Goal: Task Accomplishment & Management: Use online tool/utility

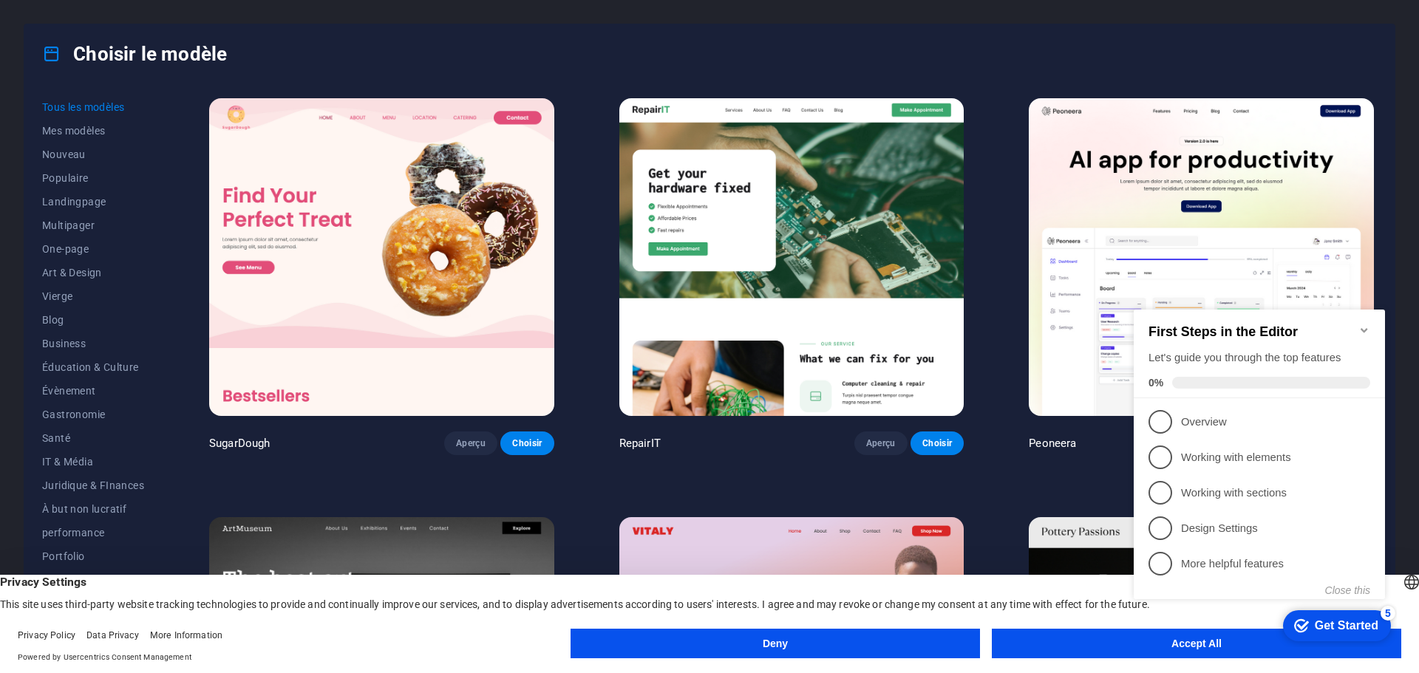
click div "checkmark Get Started 5 First Steps in the Editor Let's guide you through the t…"
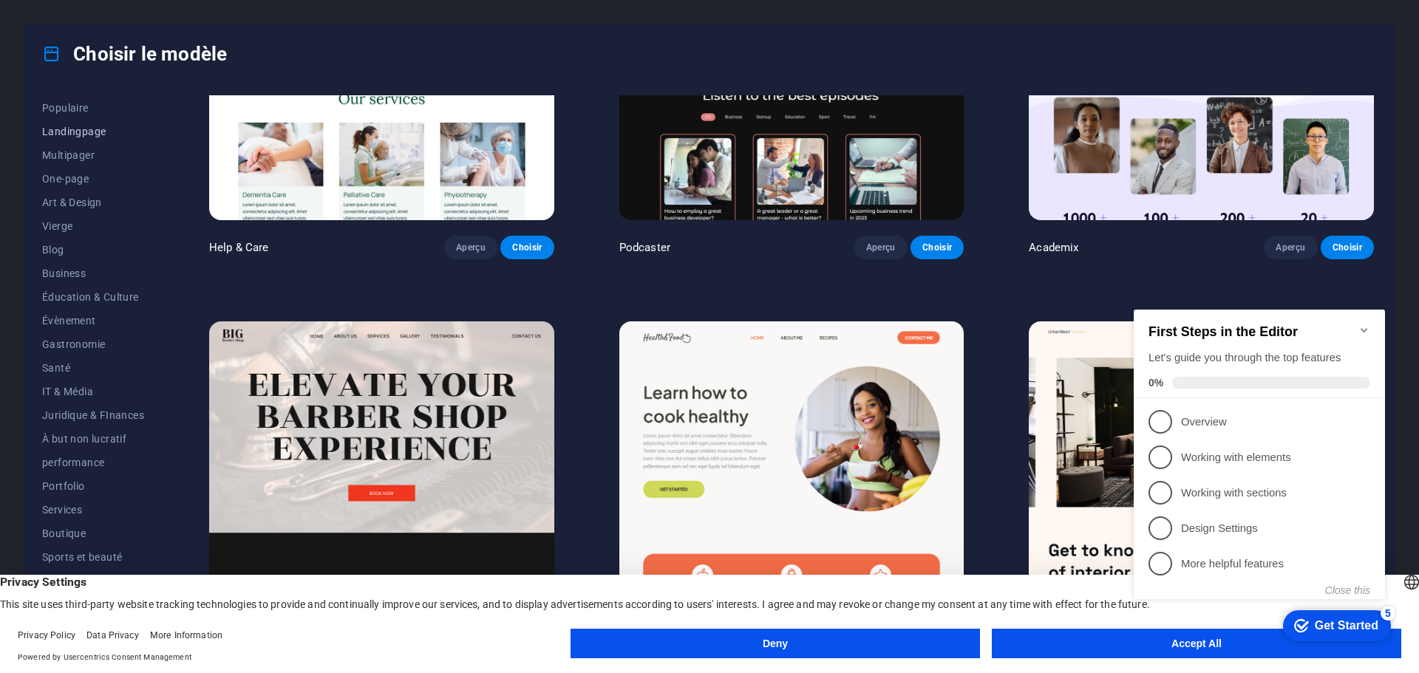
scroll to position [79, 0]
click at [60, 381] on span "IT & Média" at bounding box center [93, 383] width 102 height 12
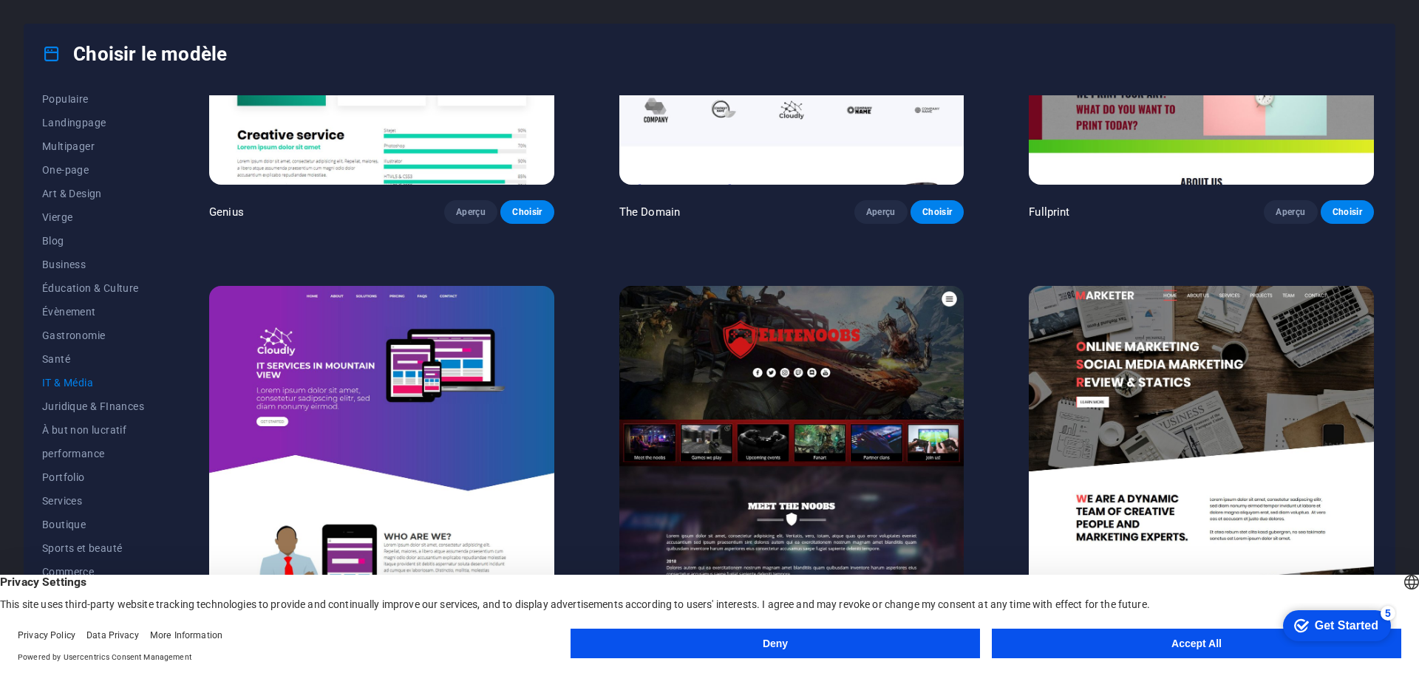
scroll to position [1074, 0]
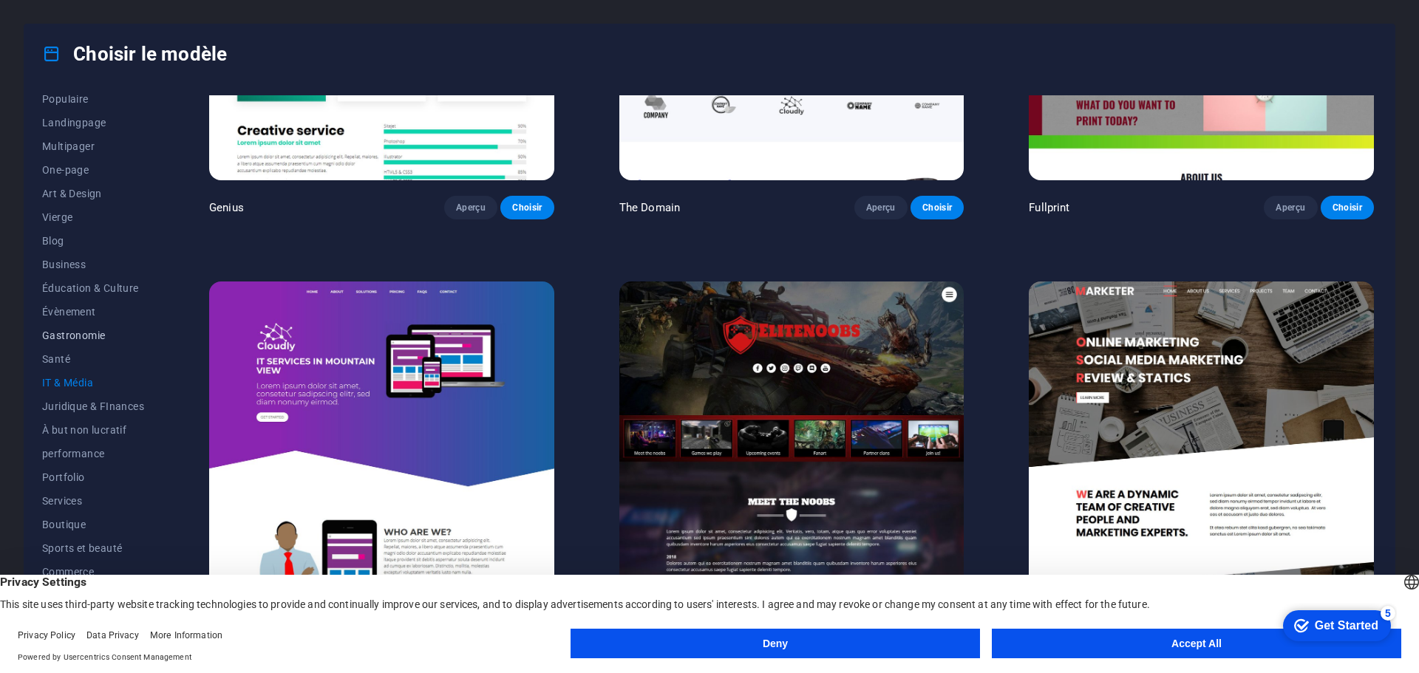
click at [92, 335] on span "Gastronomie" at bounding box center [93, 336] width 102 height 12
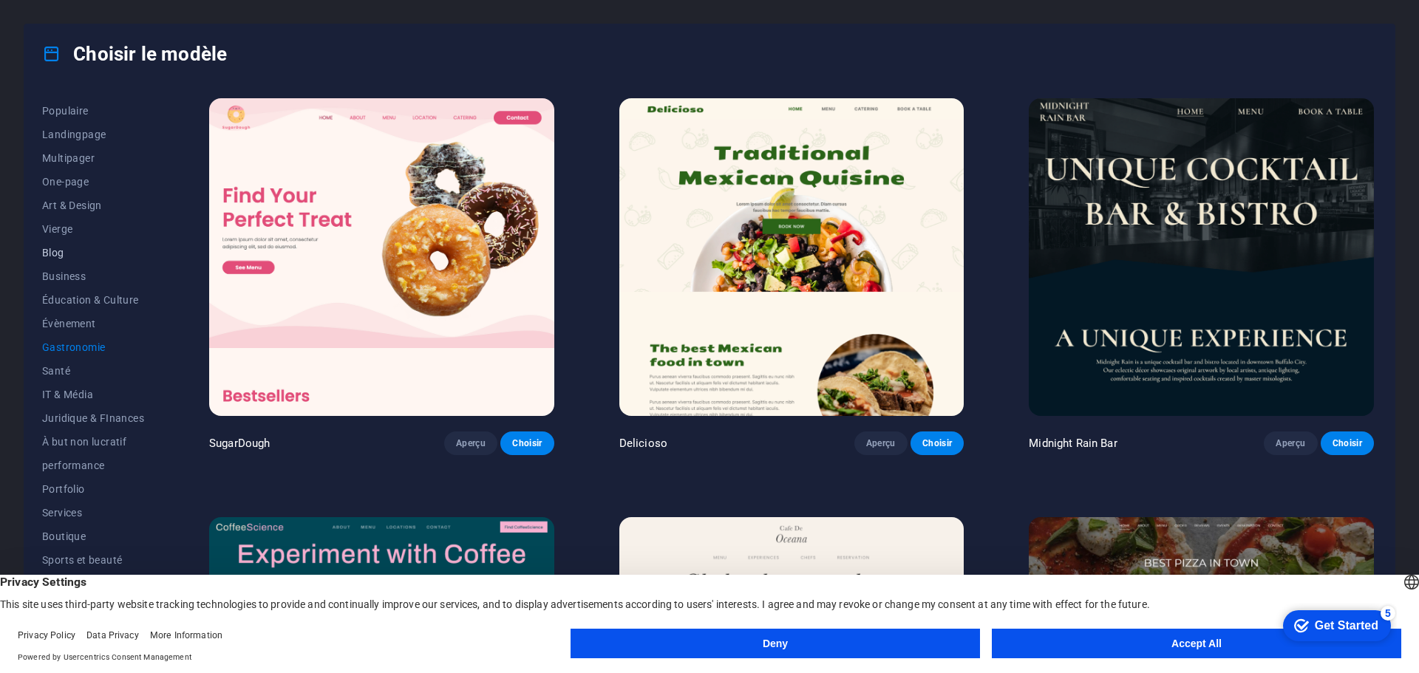
scroll to position [79, 0]
click at [93, 407] on span "Juridique & FInances" at bounding box center [93, 406] width 102 height 12
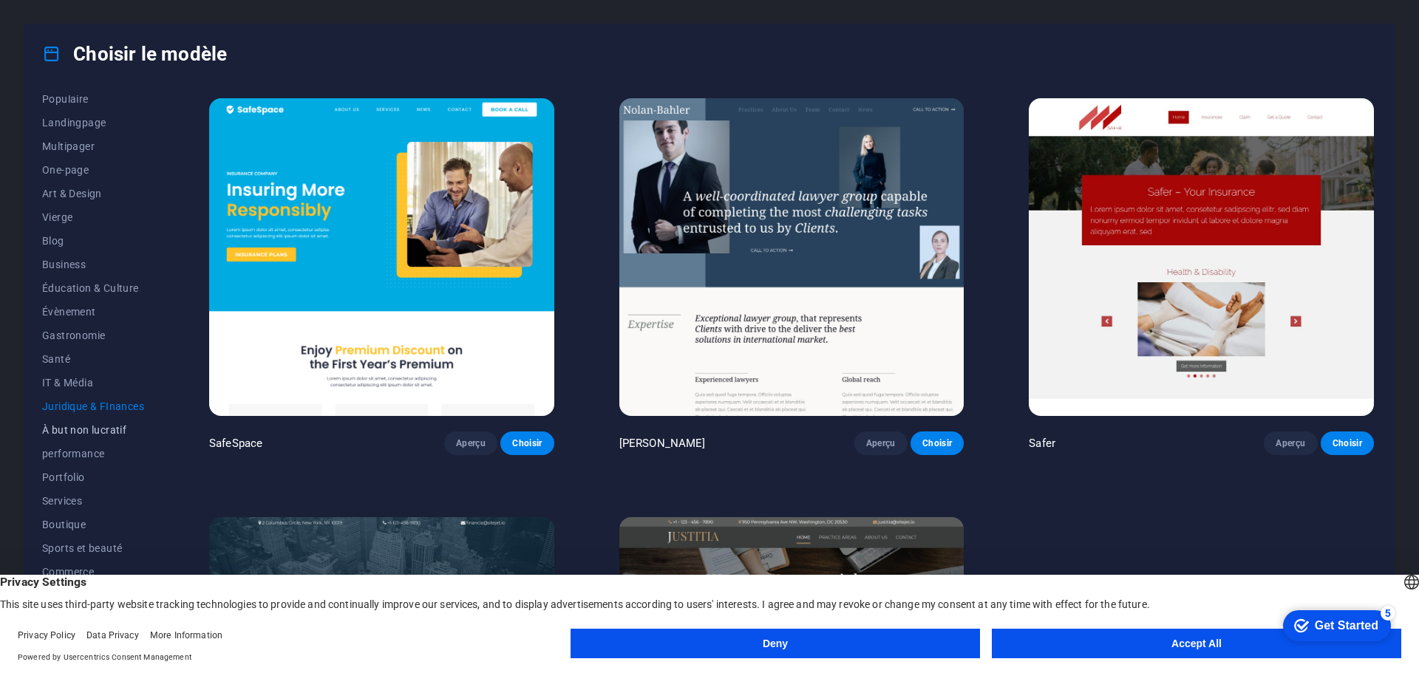
click at [74, 429] on span "À but non lucratif" at bounding box center [93, 430] width 102 height 12
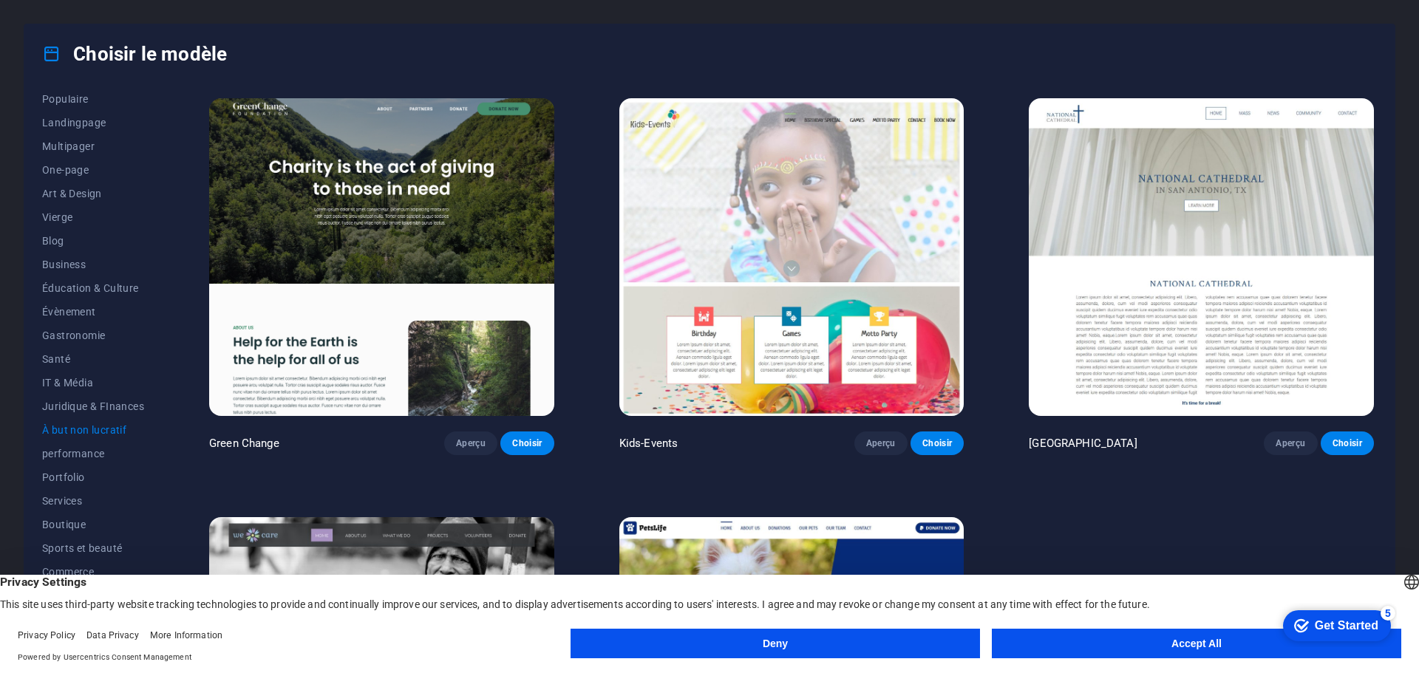
click at [1193, 646] on button "Accept All" at bounding box center [1196, 644] width 409 height 30
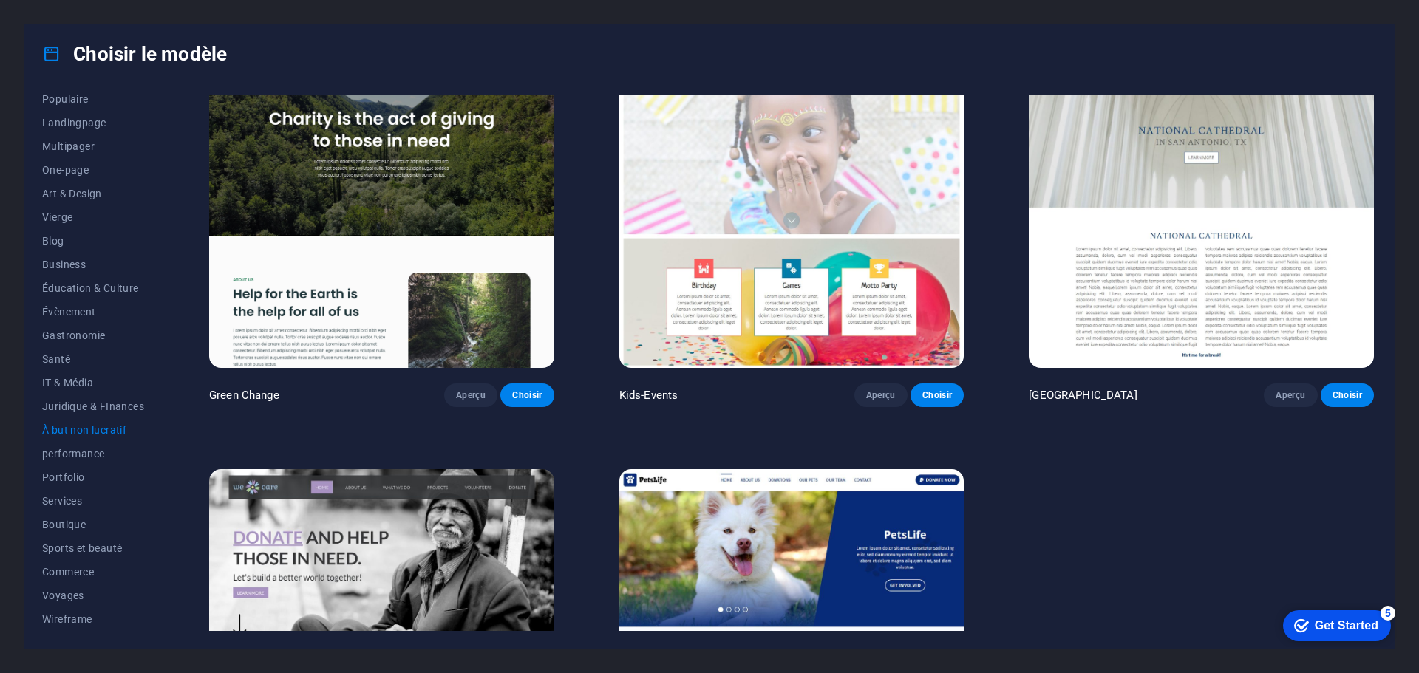
scroll to position [239, 0]
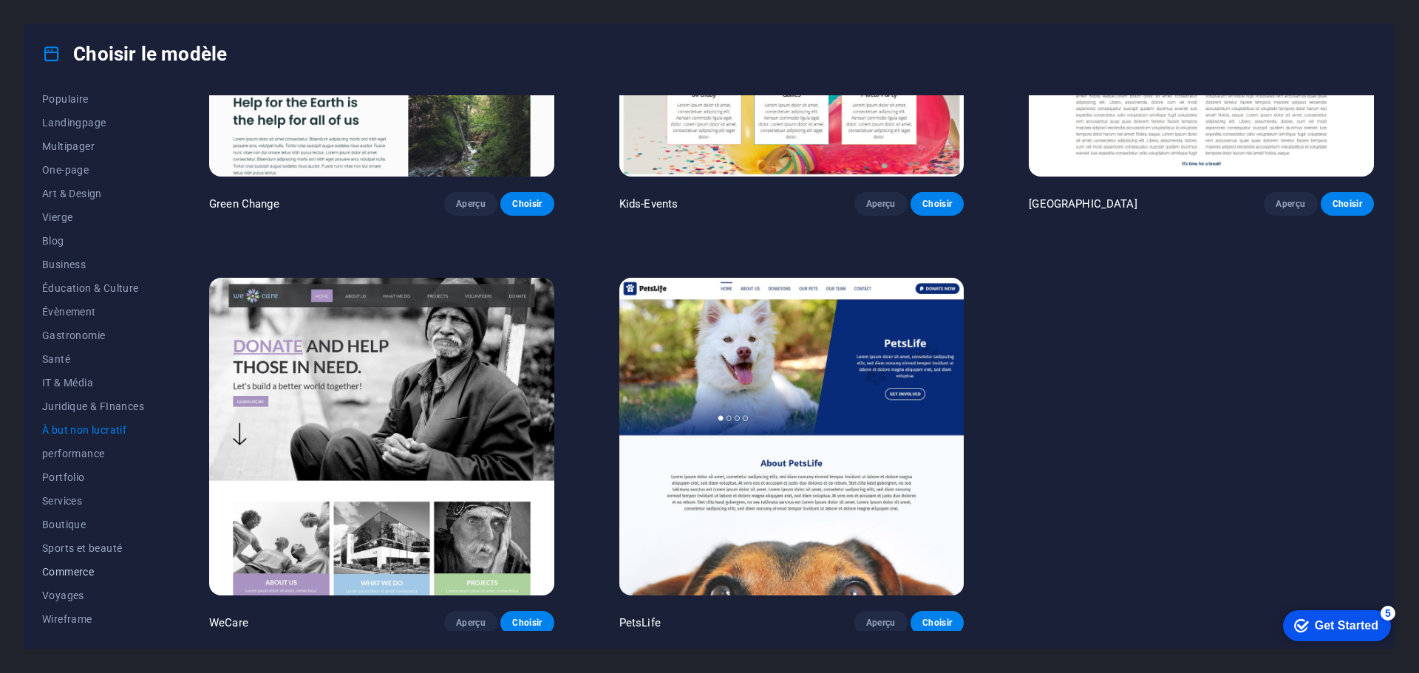
click at [64, 567] on span "Commerce" at bounding box center [93, 572] width 102 height 12
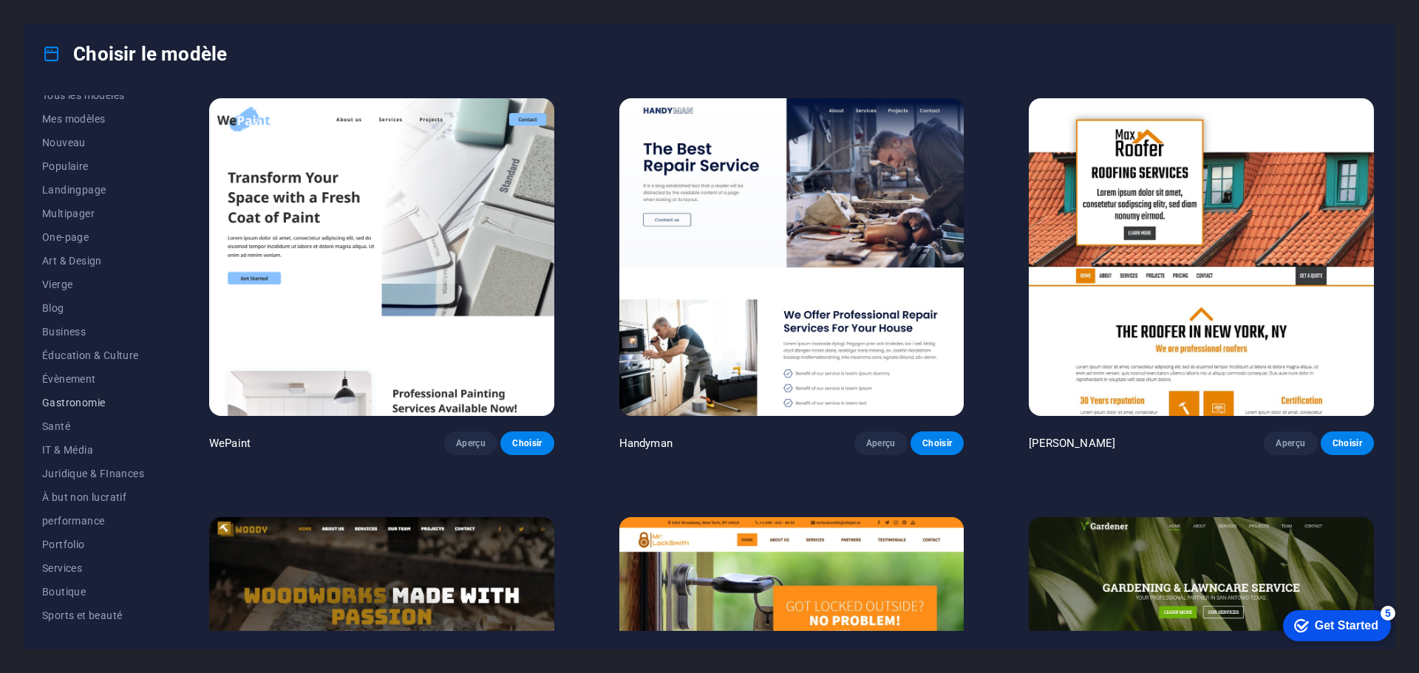
scroll to position [0, 0]
click at [58, 103] on span "Tous les modèles" at bounding box center [93, 107] width 102 height 12
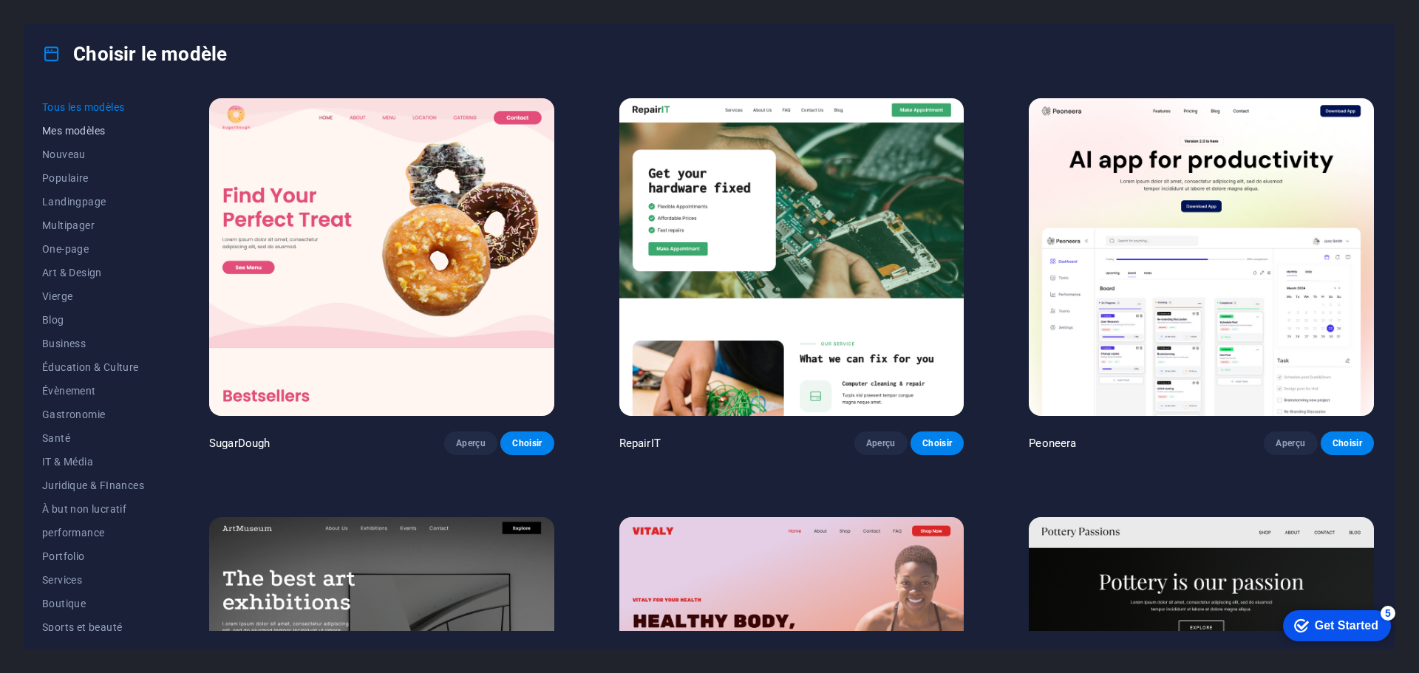
click at [78, 132] on span "Mes modèles" at bounding box center [93, 131] width 102 height 12
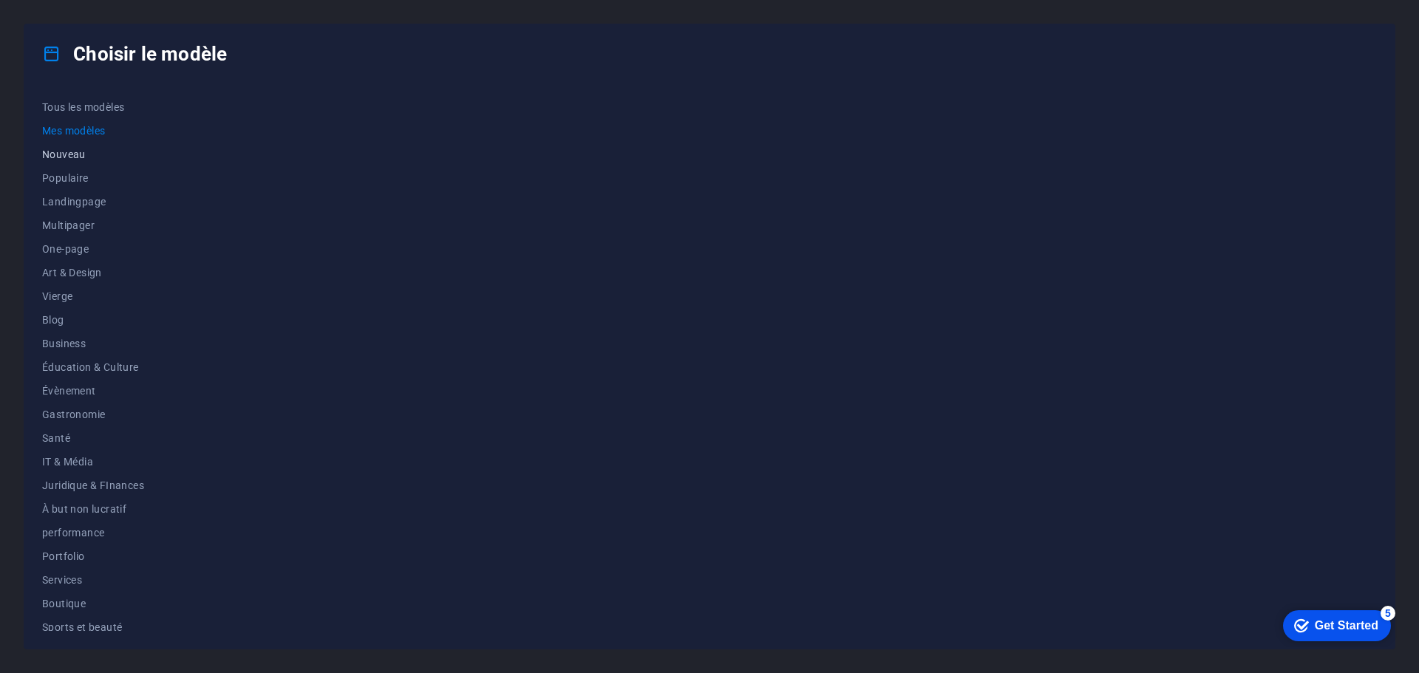
click at [57, 153] on span "Nouveau" at bounding box center [93, 155] width 102 height 12
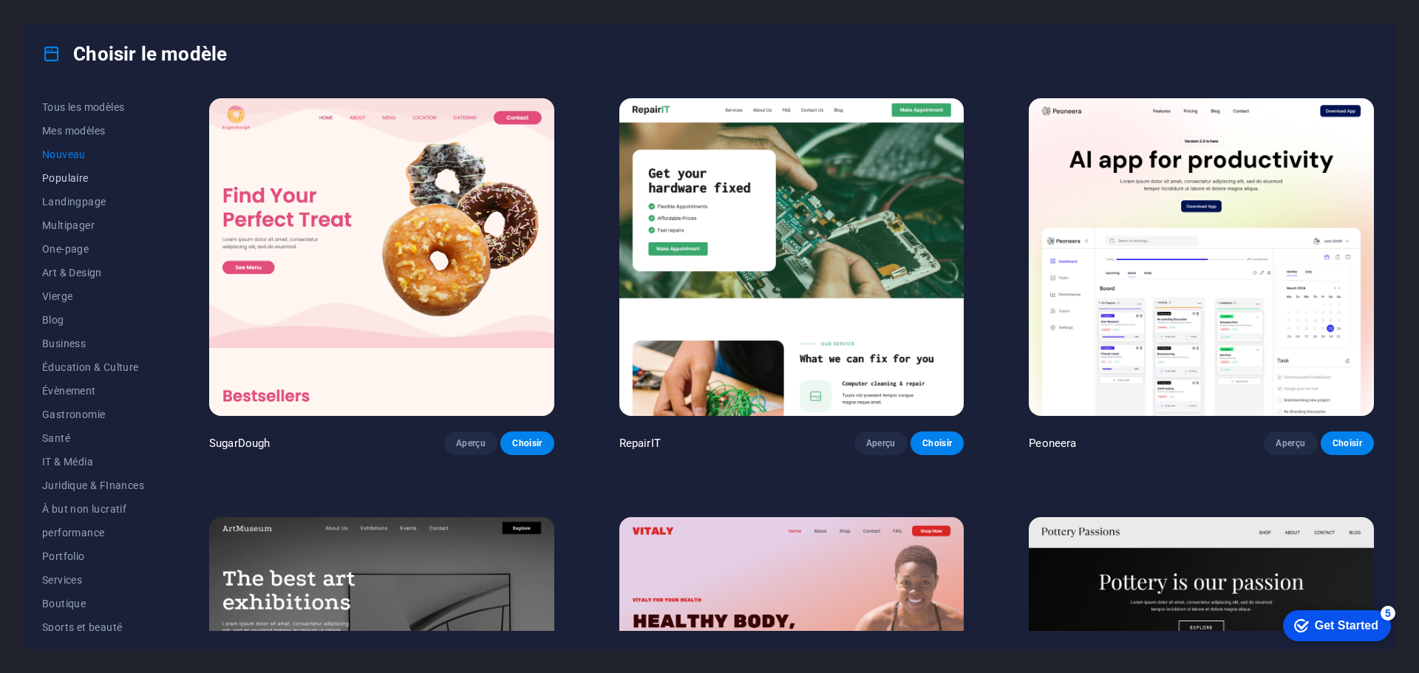
click at [60, 176] on span "Populaire" at bounding box center [93, 178] width 102 height 12
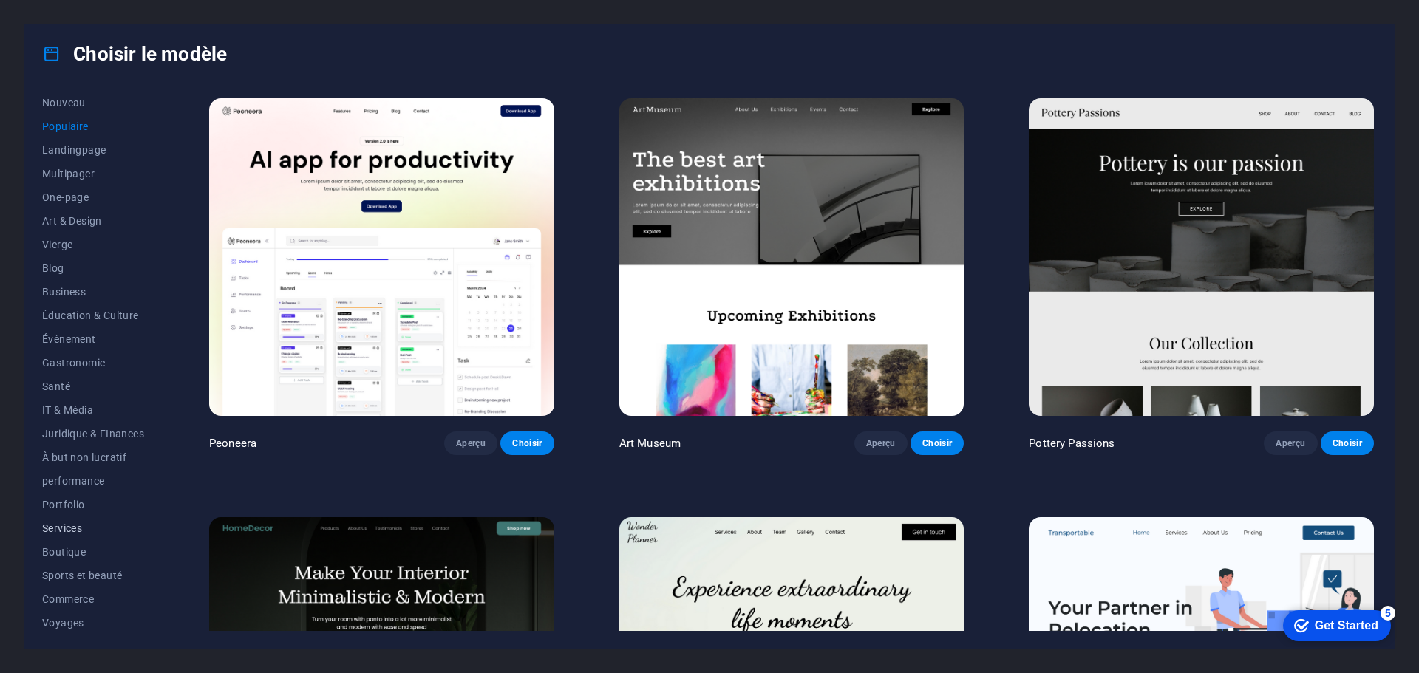
scroll to position [79, 0]
click at [67, 504] on span "Services" at bounding box center [93, 501] width 102 height 12
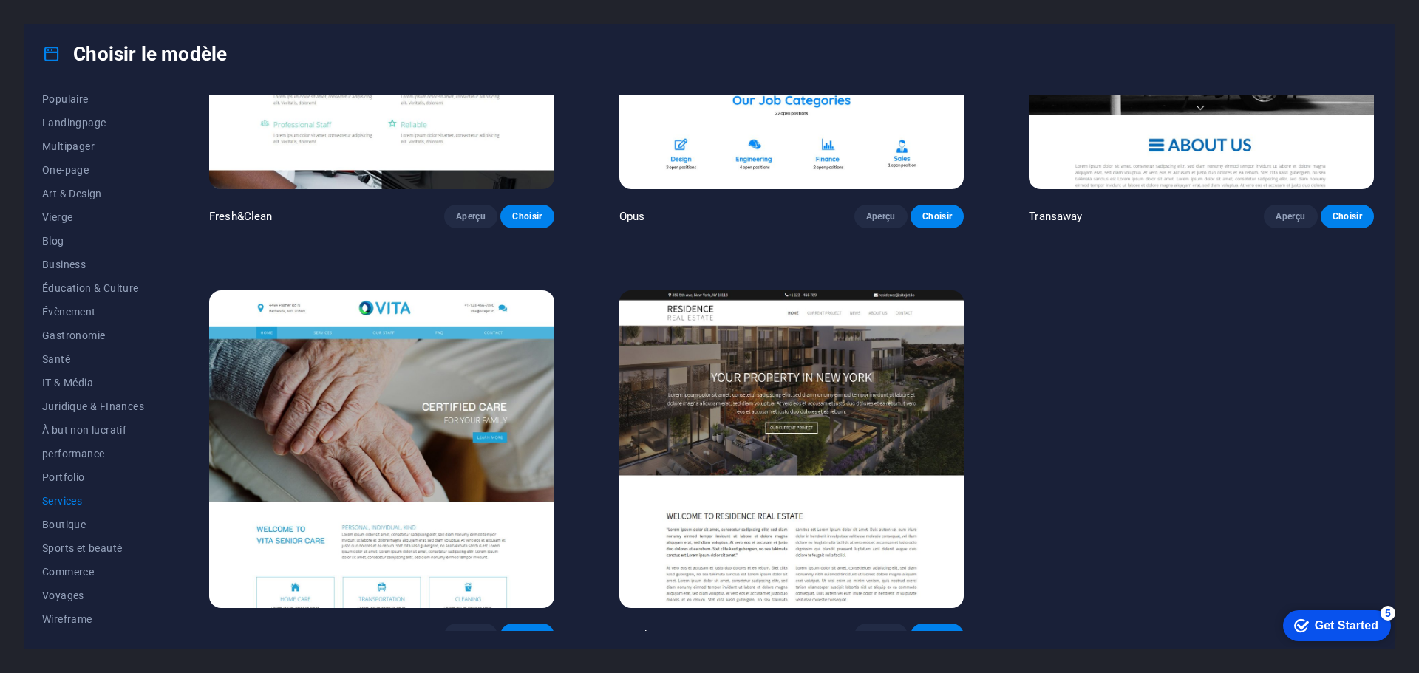
scroll to position [2325, 0]
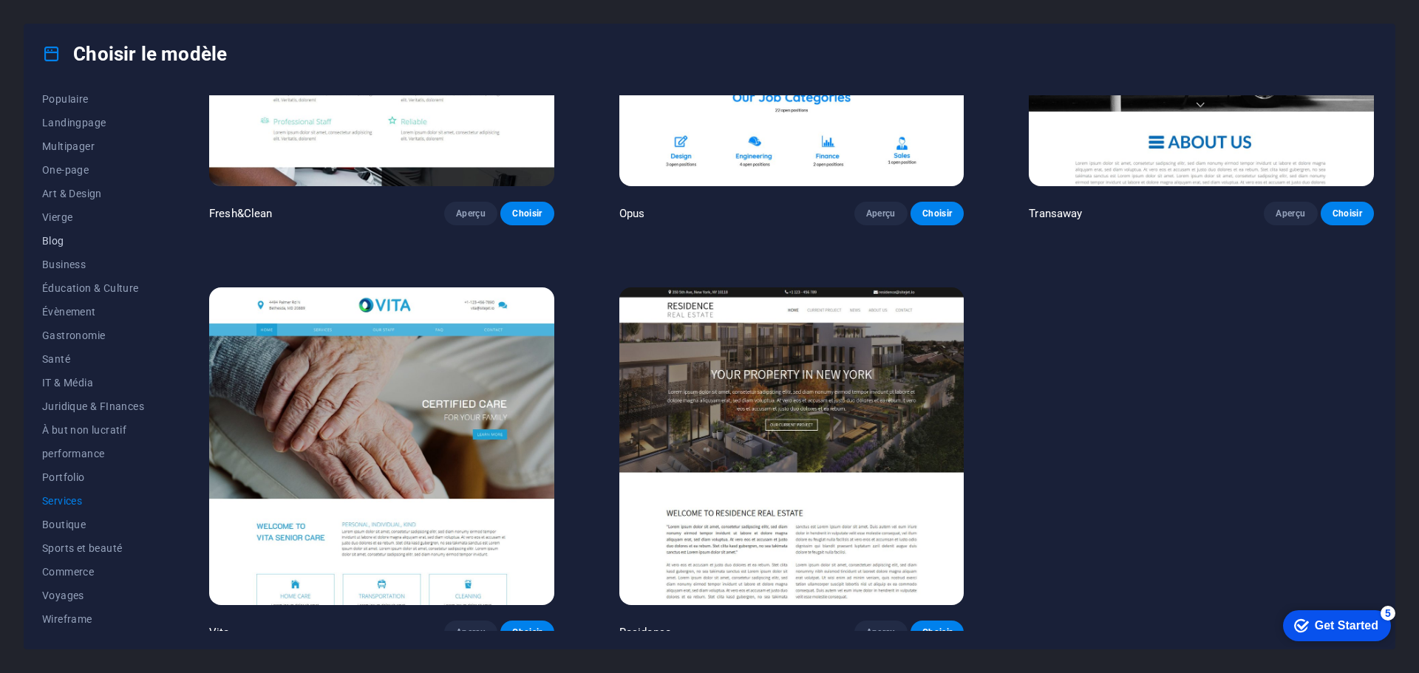
click at [56, 240] on span "Blog" at bounding box center [93, 241] width 102 height 12
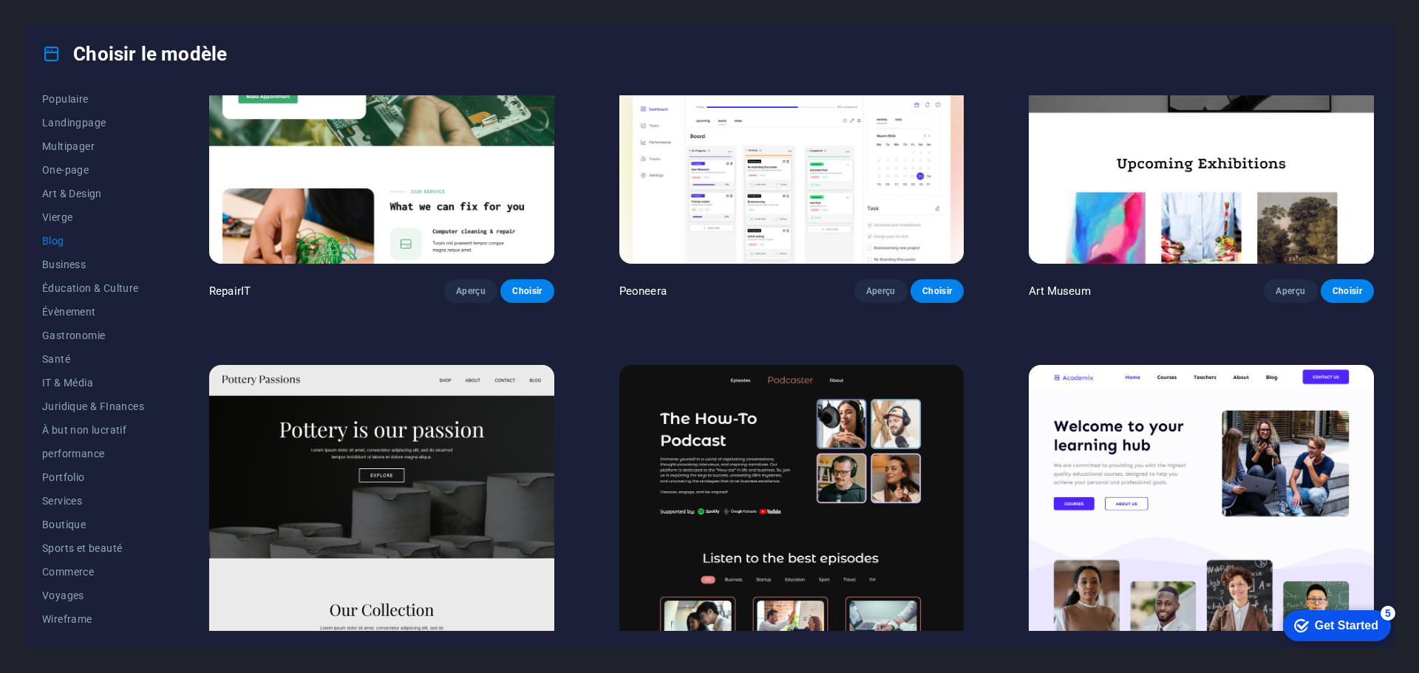
scroll to position [129, 0]
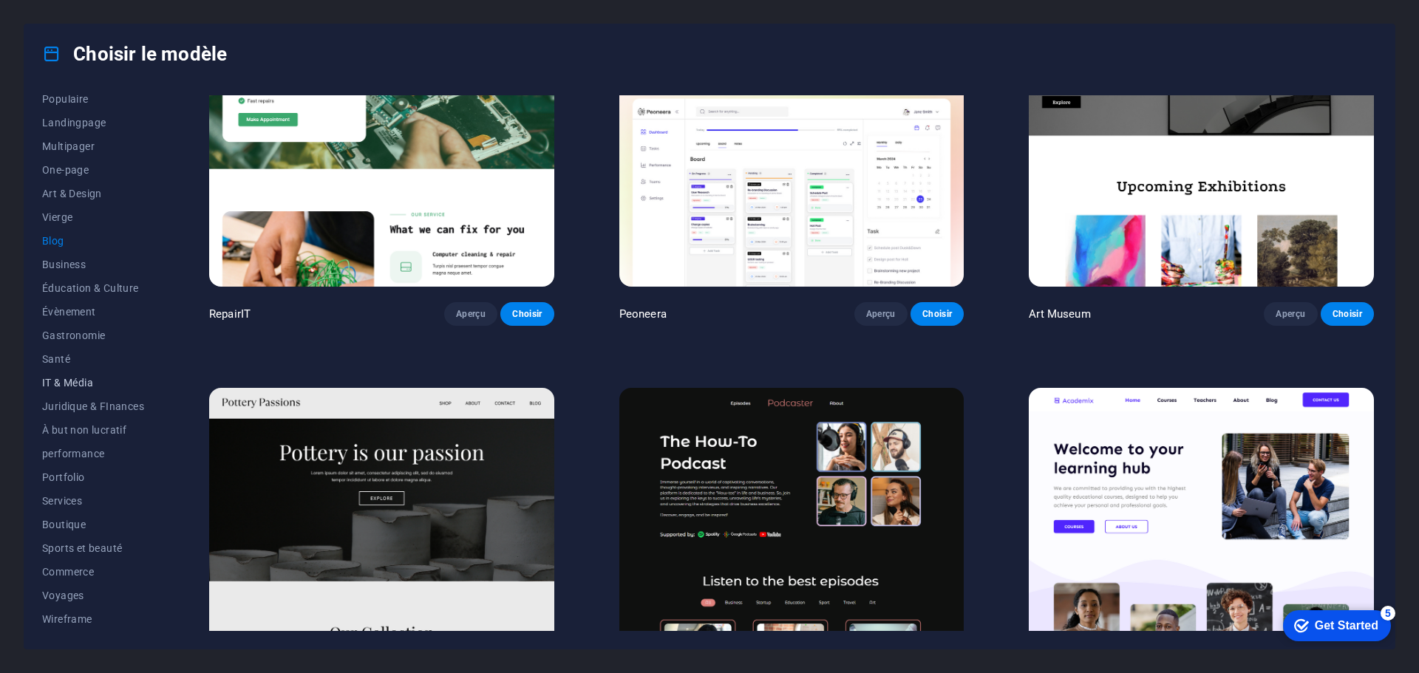
click at [58, 384] on span "IT & Média" at bounding box center [93, 383] width 102 height 12
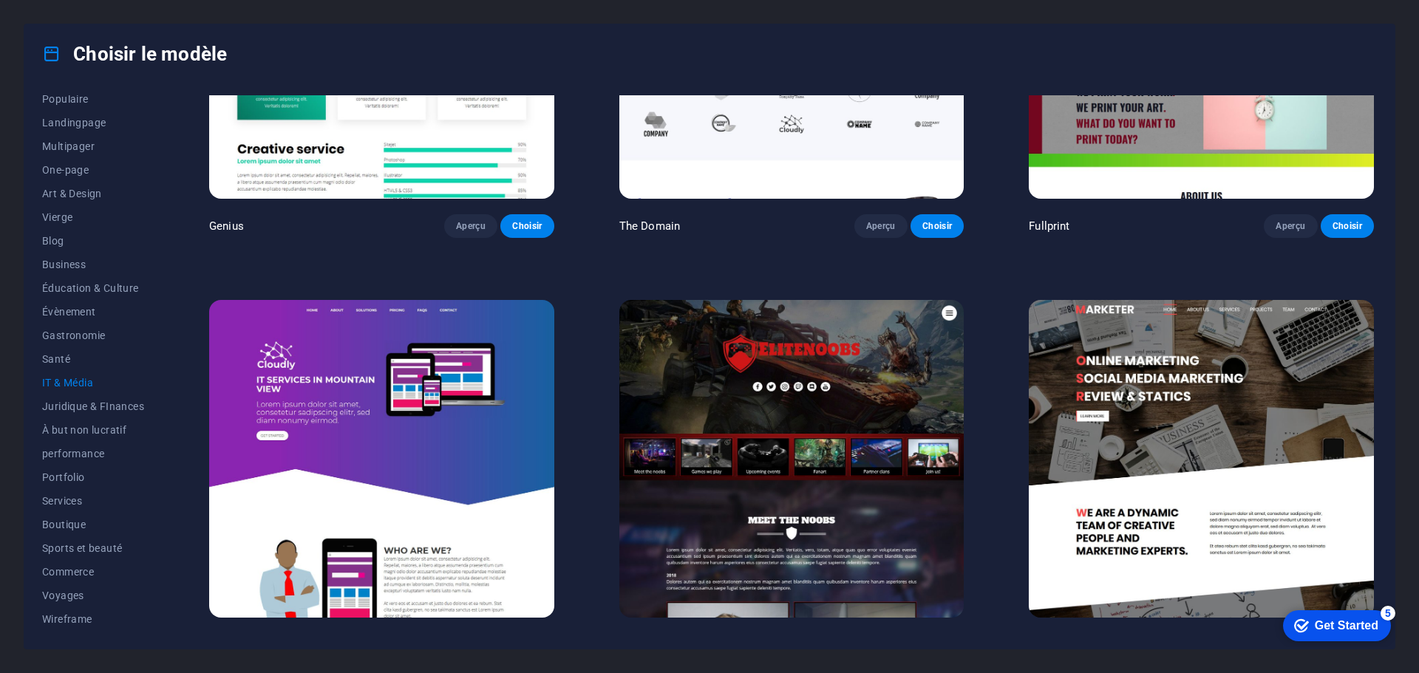
scroll to position [1074, 0]
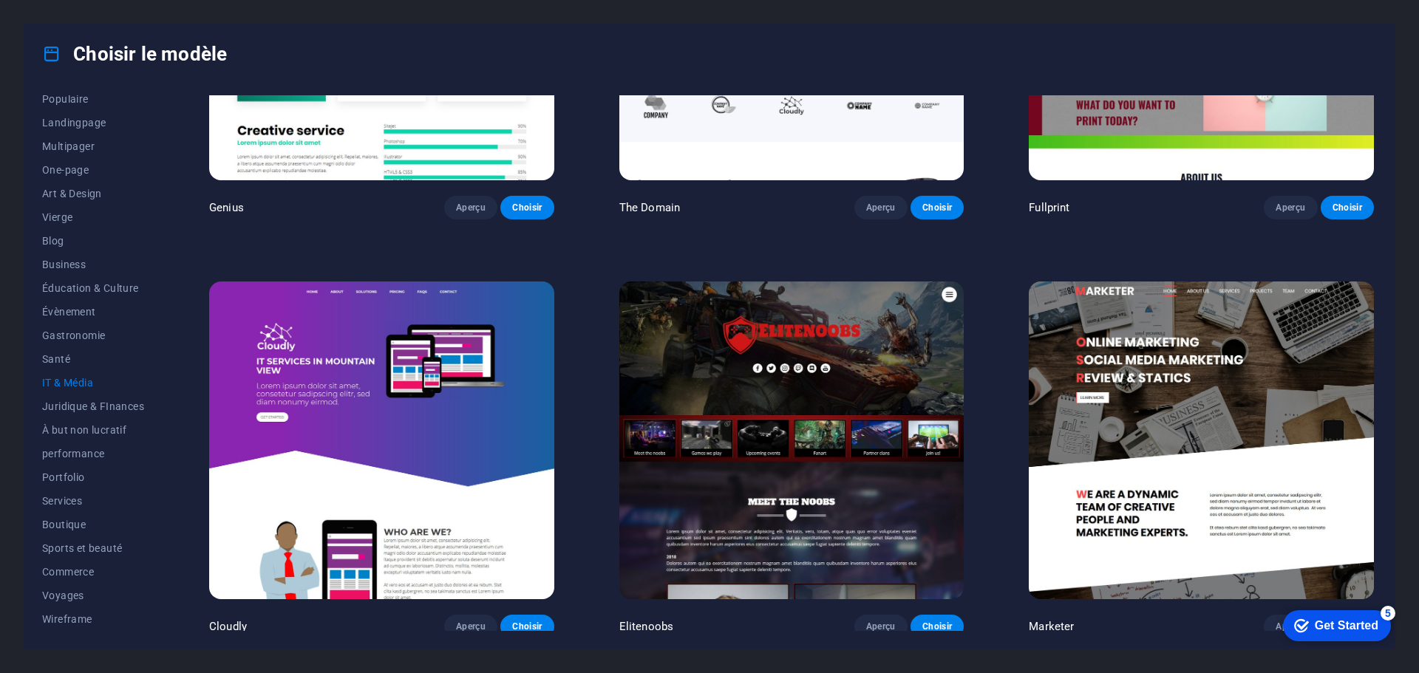
click at [774, 327] on img at bounding box center [791, 441] width 345 height 318
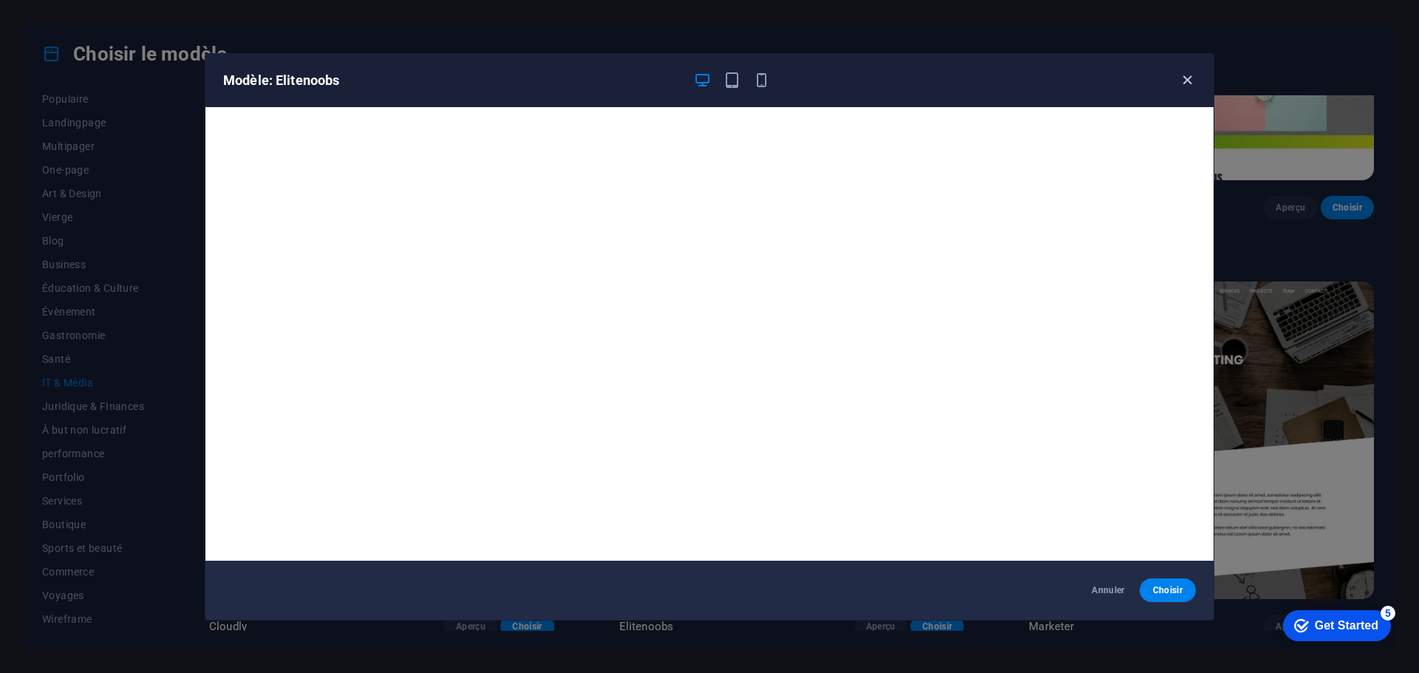
click at [1187, 75] on icon "button" at bounding box center [1187, 80] width 17 height 17
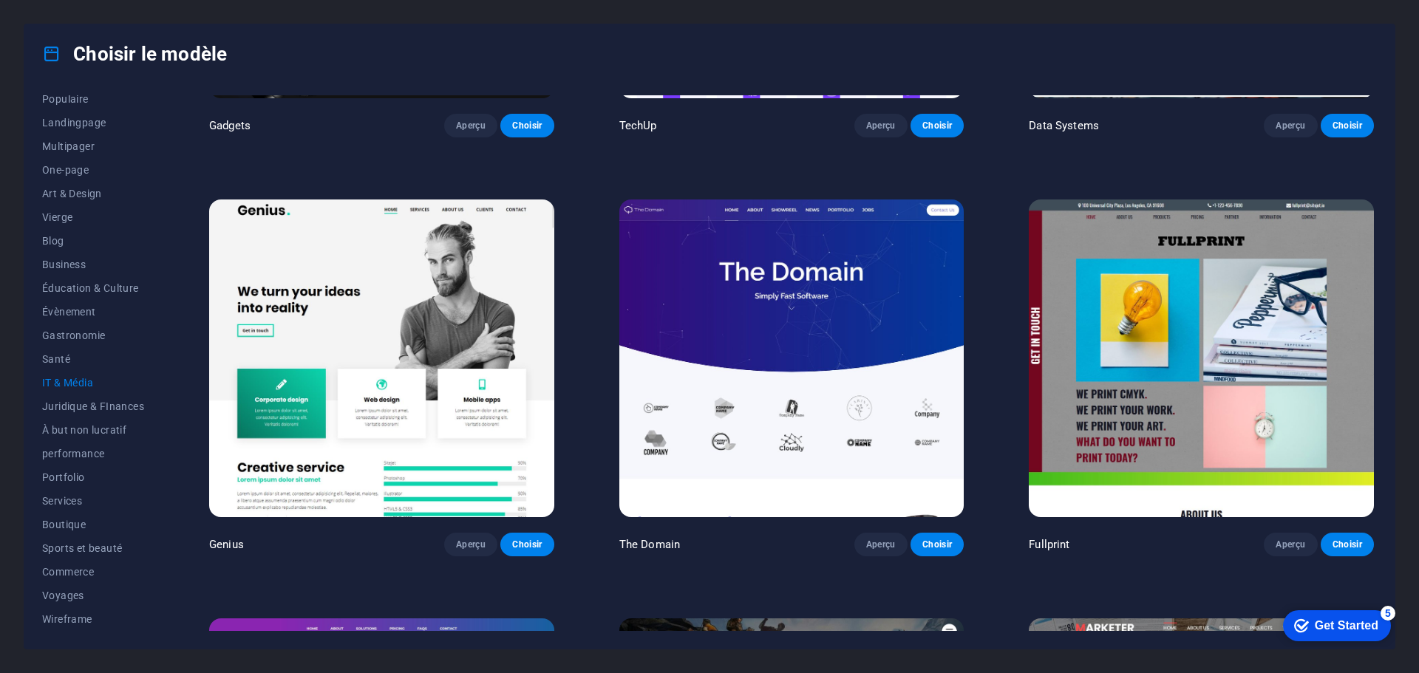
scroll to position [739, 0]
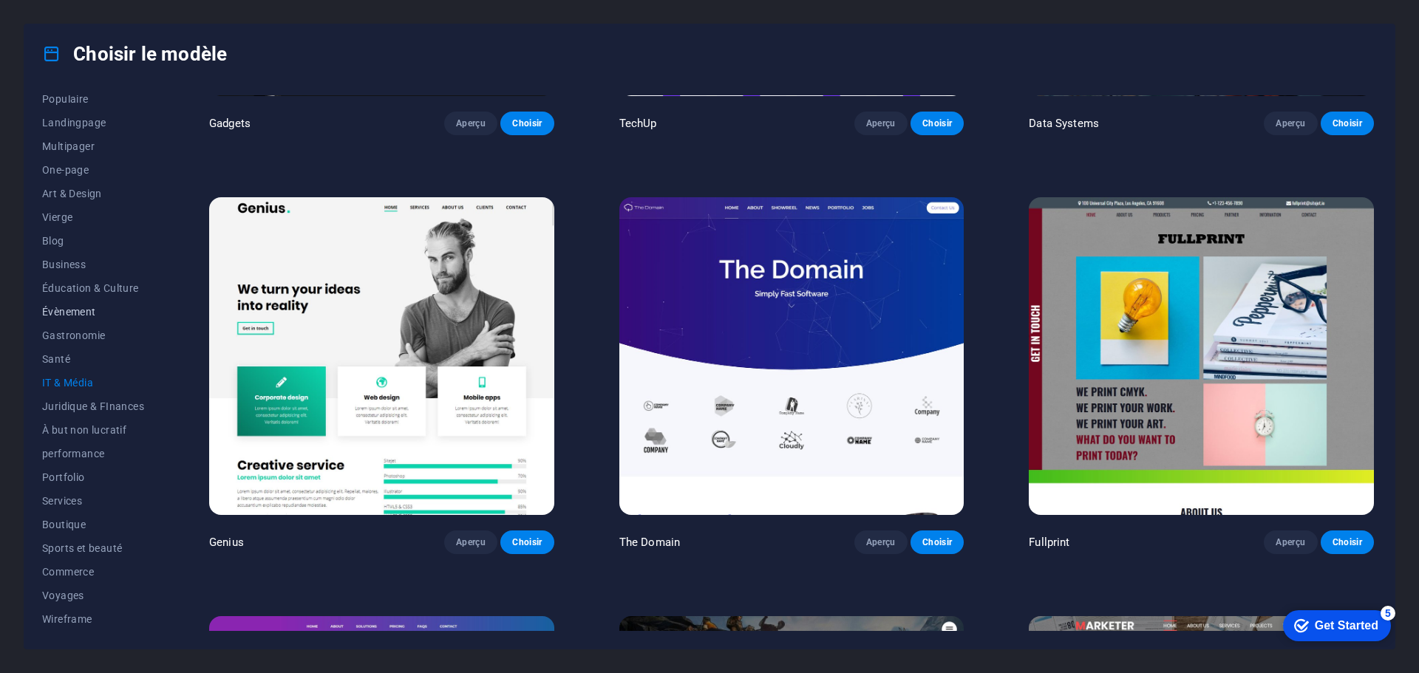
click at [75, 312] on span "Évènement" at bounding box center [93, 312] width 102 height 12
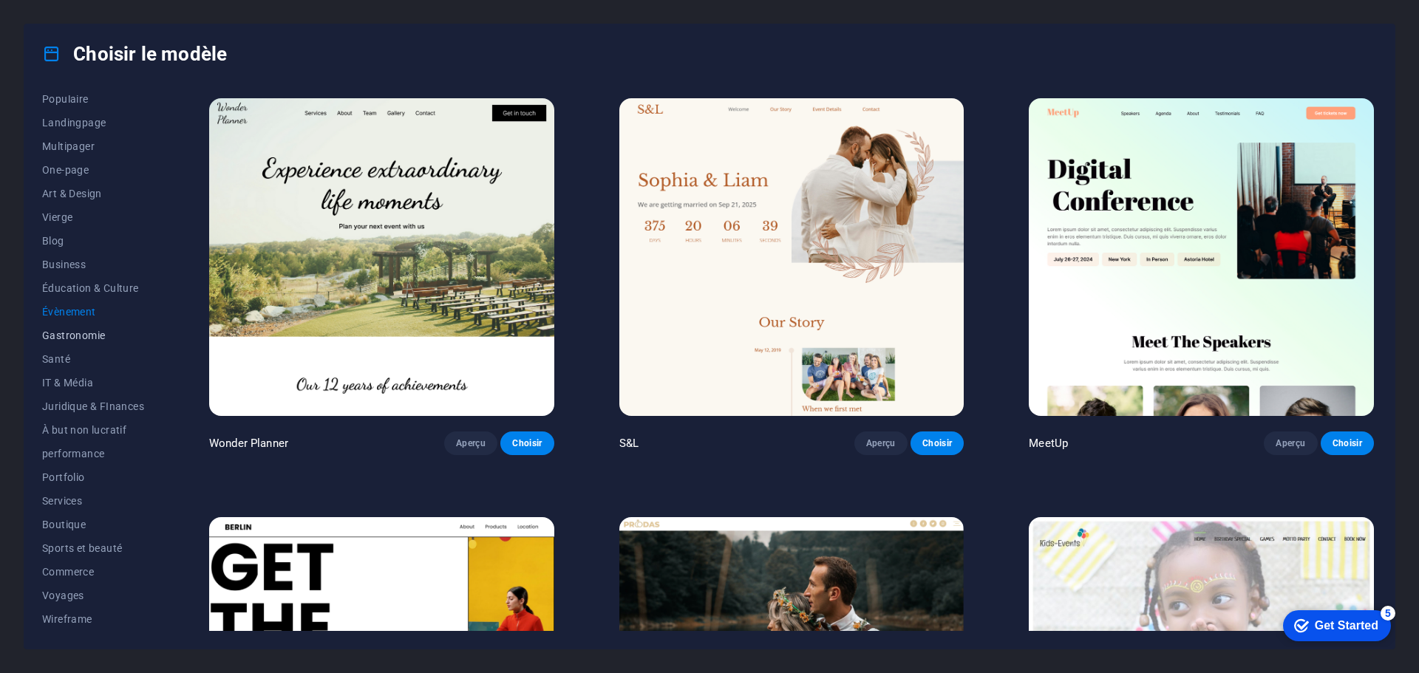
click at [64, 338] on span "Gastronomie" at bounding box center [93, 336] width 102 height 12
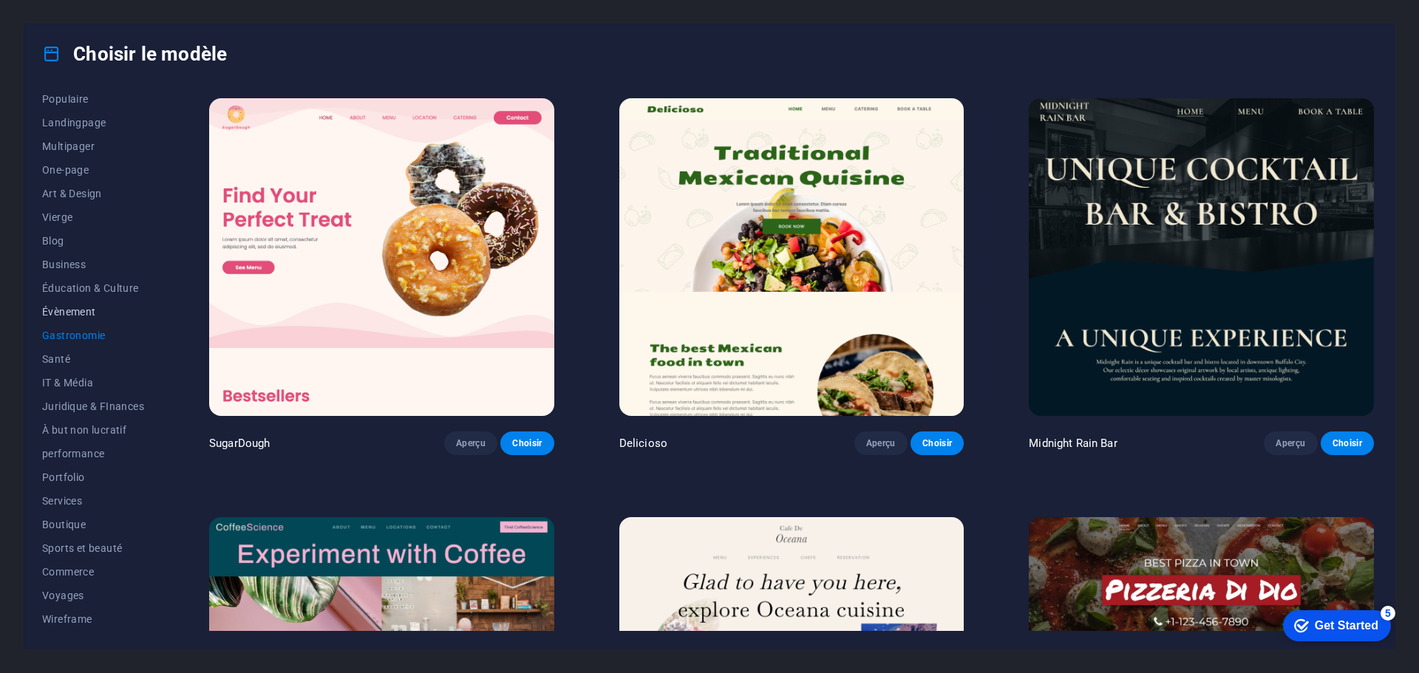
click at [66, 313] on span "Évènement" at bounding box center [93, 312] width 102 height 12
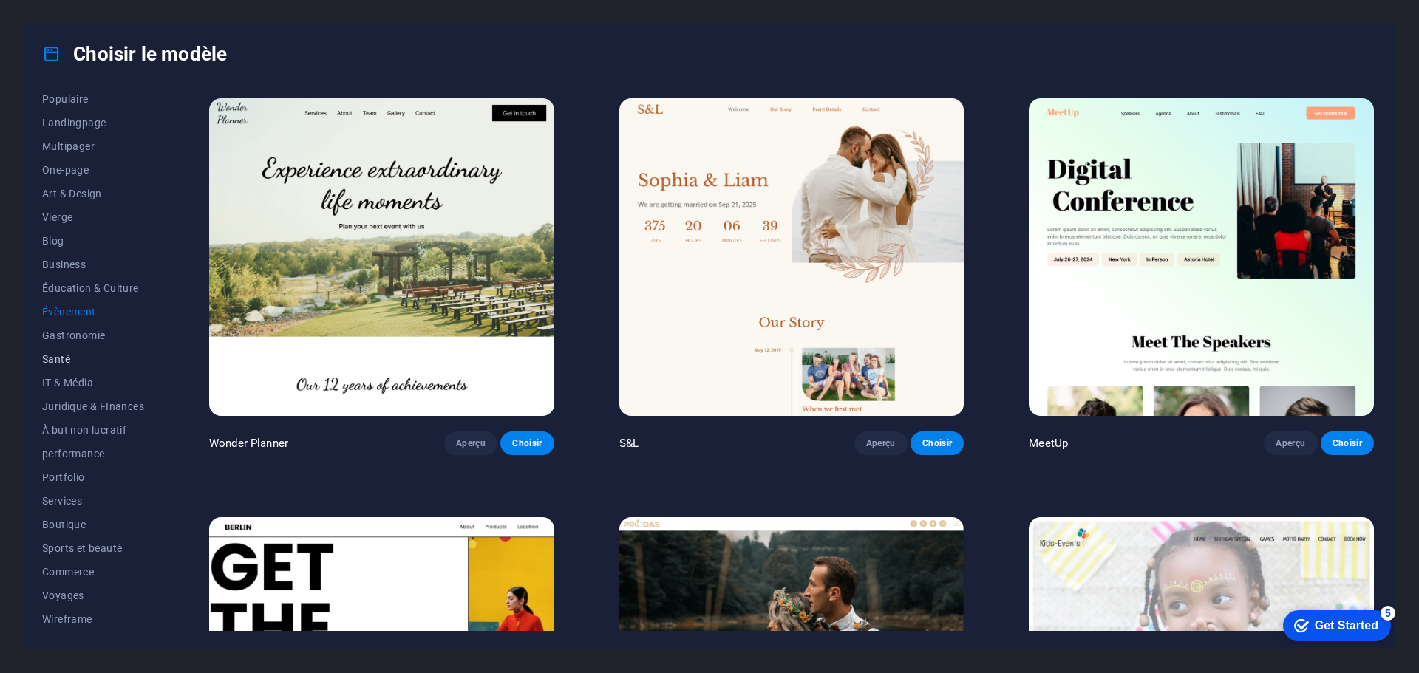
click at [59, 353] on span "Santé" at bounding box center [93, 359] width 102 height 12
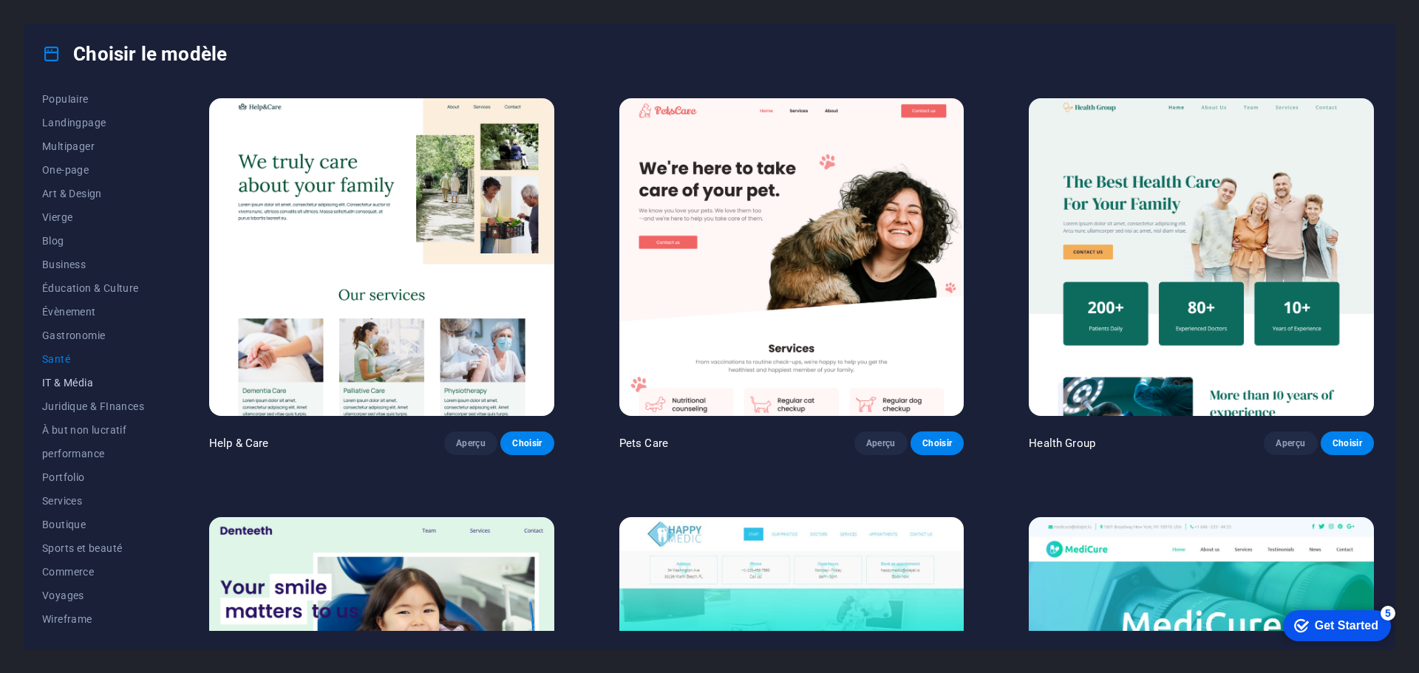
click at [51, 377] on span "IT & Média" at bounding box center [93, 383] width 102 height 12
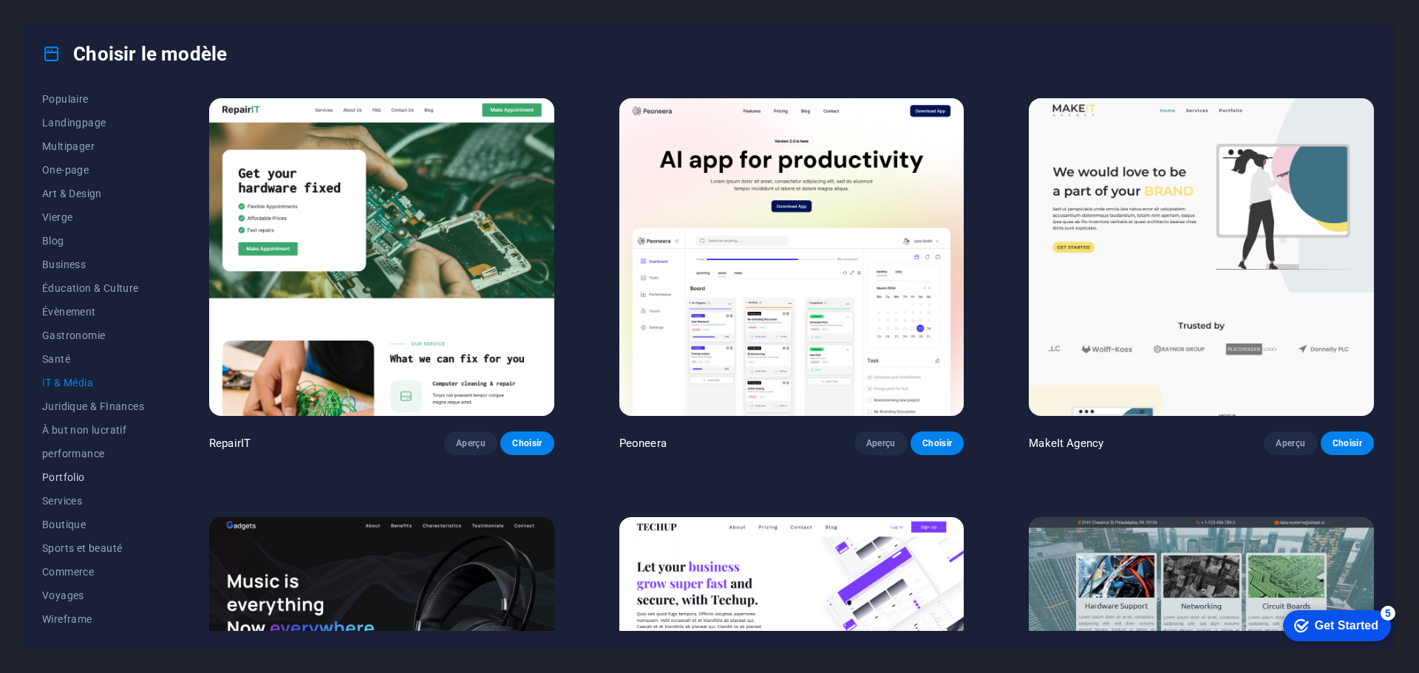
click at [67, 473] on span "Portfolio" at bounding box center [93, 477] width 102 height 12
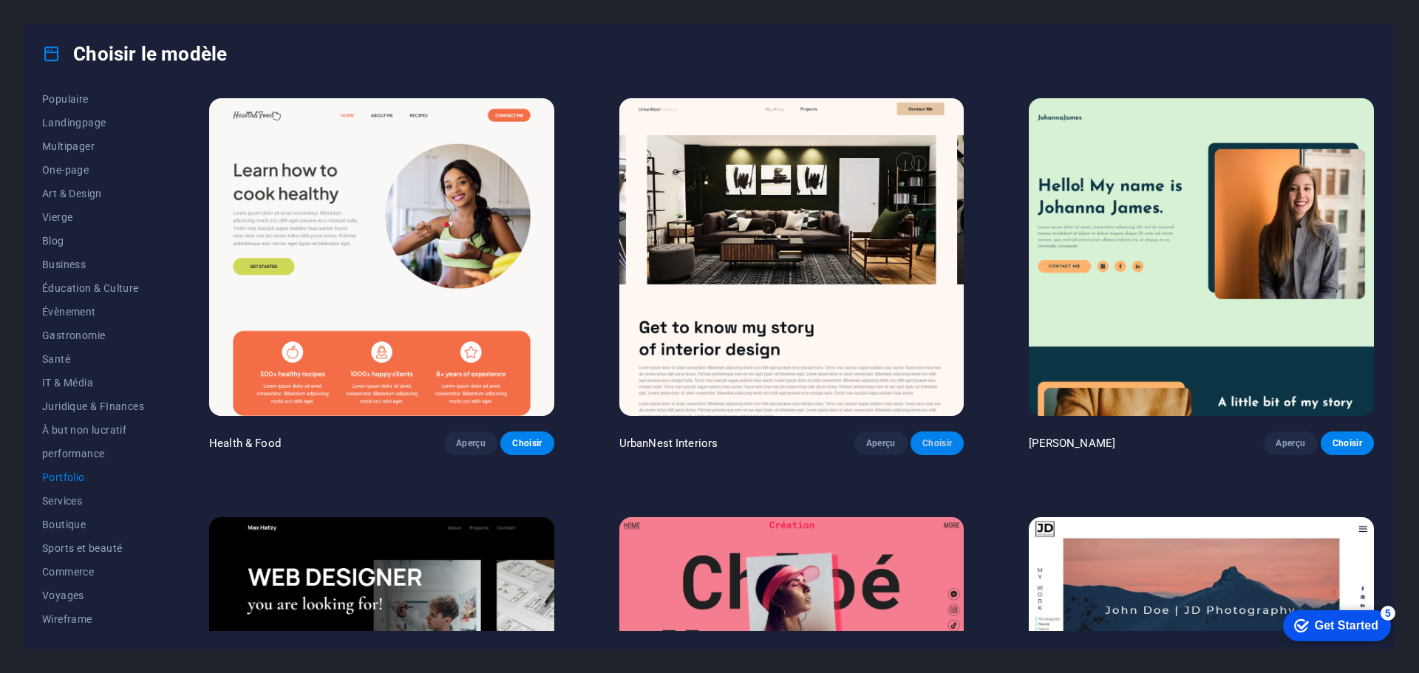
click at [934, 440] on span "Choisir" at bounding box center [937, 443] width 30 height 12
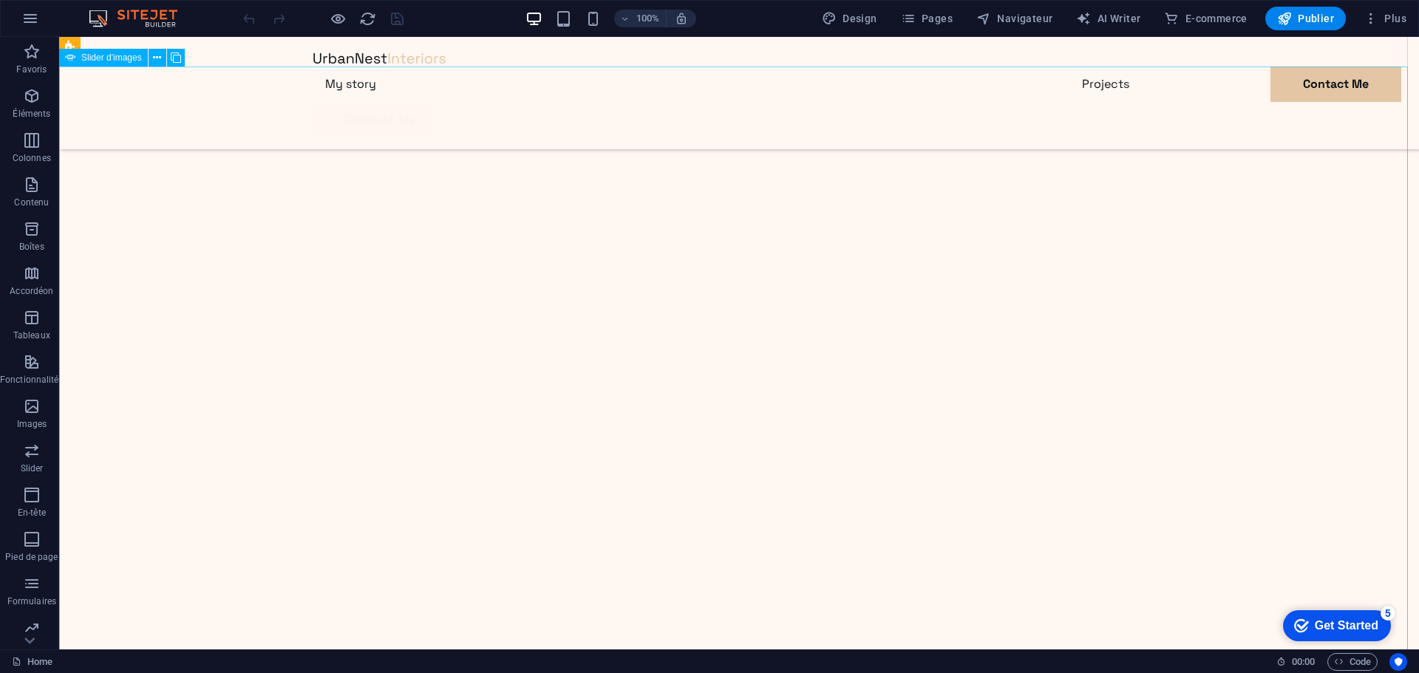
scroll to position [148, 0]
